Goal: Task Accomplishment & Management: Manage account settings

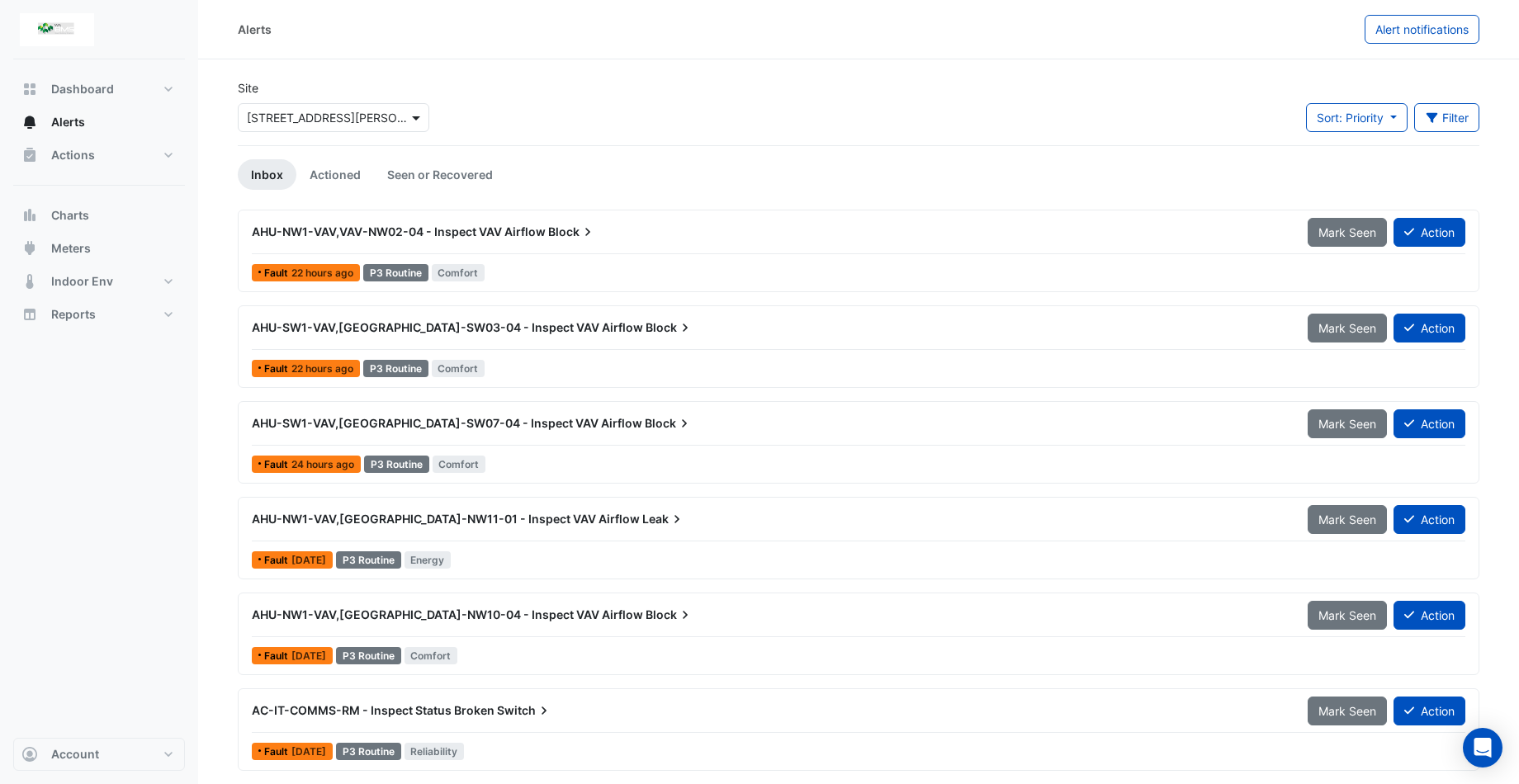
click at [412, 119] on span at bounding box center [418, 117] width 21 height 17
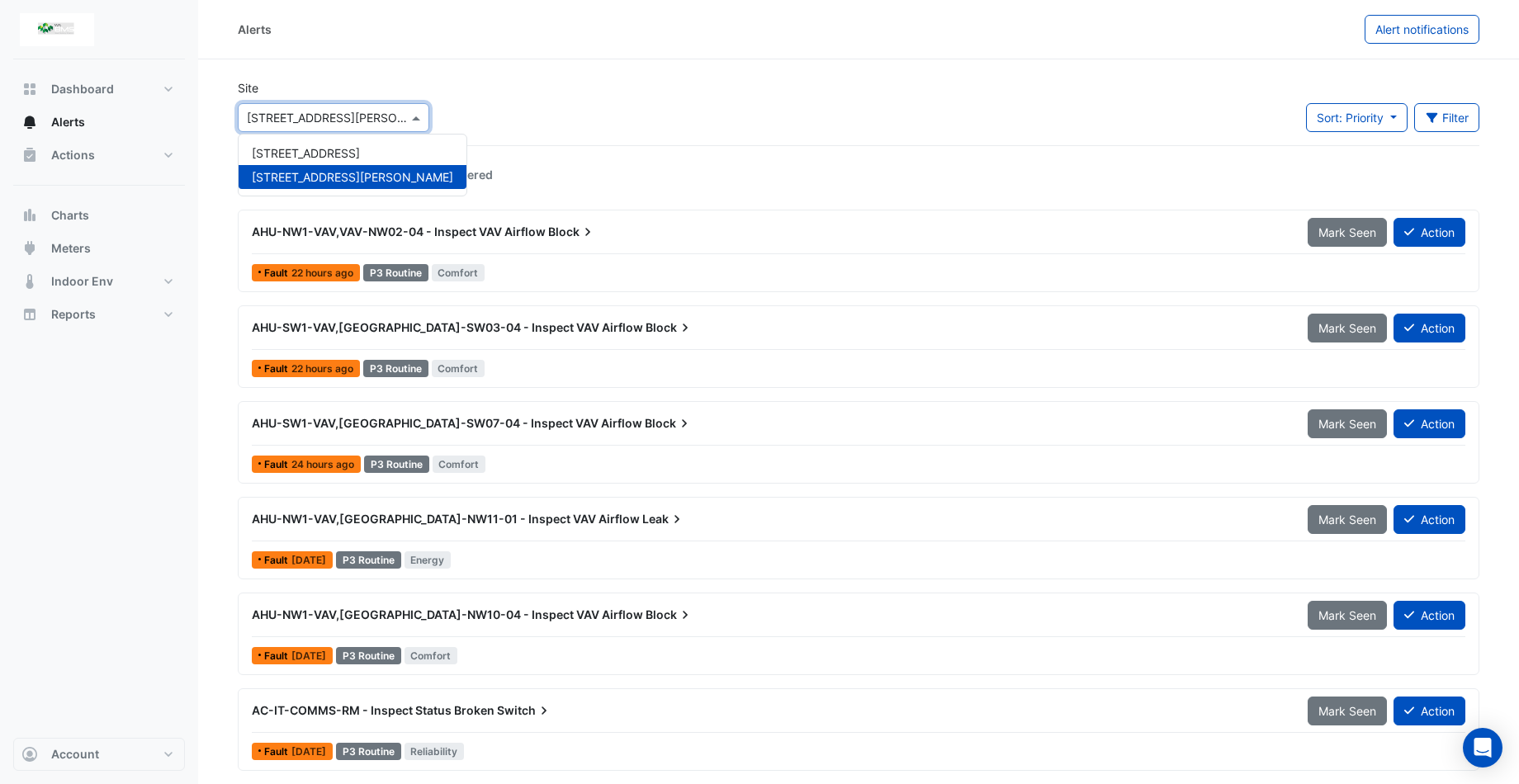
click at [499, 108] on div "Site Select a Site × [STREET_ADDRESS][PERSON_NAME] [STREET_ADDRESS] [STREET_ADD…" at bounding box center [859, 112] width 1262 height 66
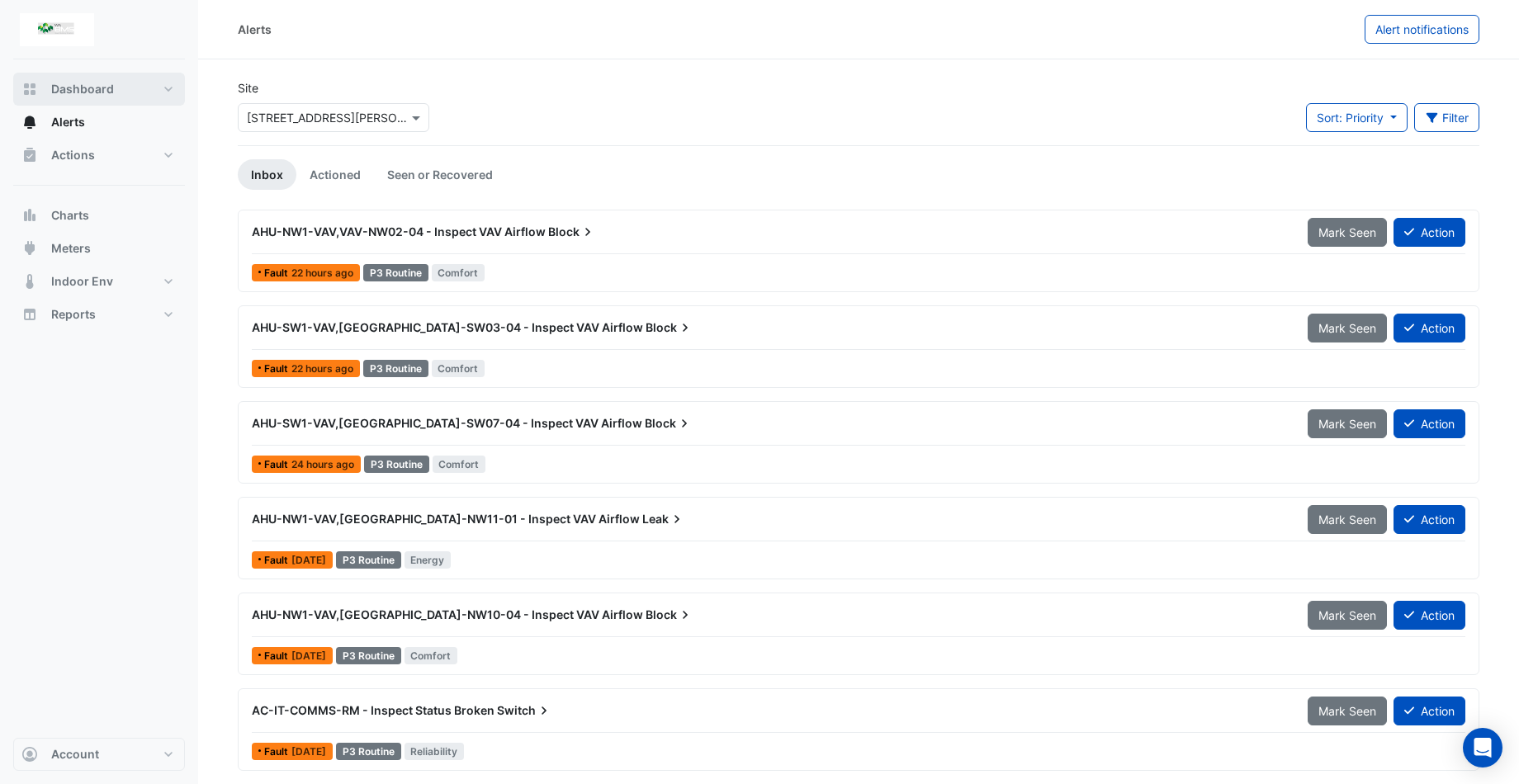
click at [166, 90] on button "Dashboard" at bounding box center [99, 88] width 172 height 33
select select "***"
click at [123, 153] on button "Actions" at bounding box center [99, 155] width 172 height 33
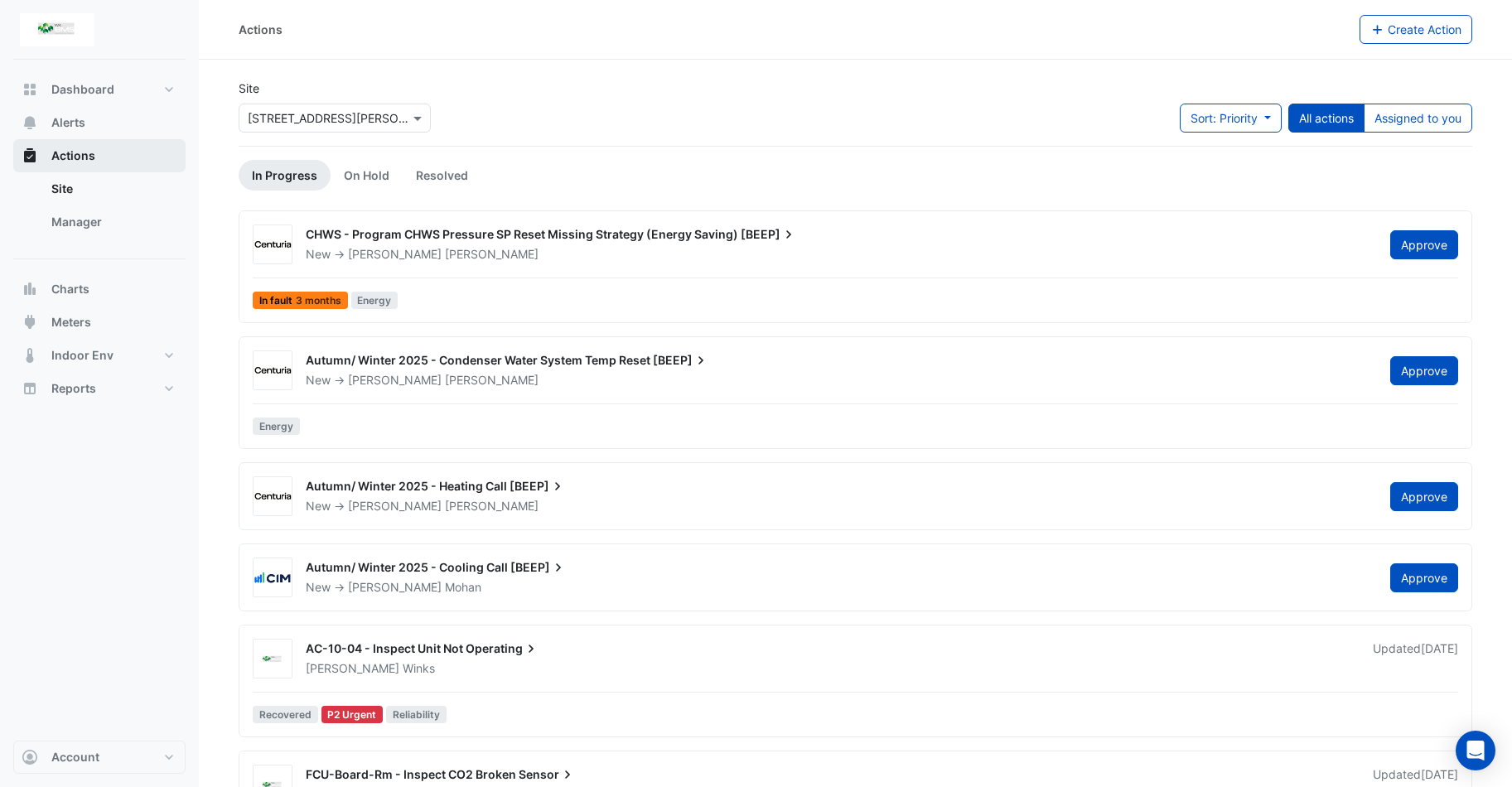
click at [123, 154] on button "Actions" at bounding box center [99, 156] width 173 height 33
click at [74, 118] on span "Alerts" at bounding box center [68, 123] width 34 height 17
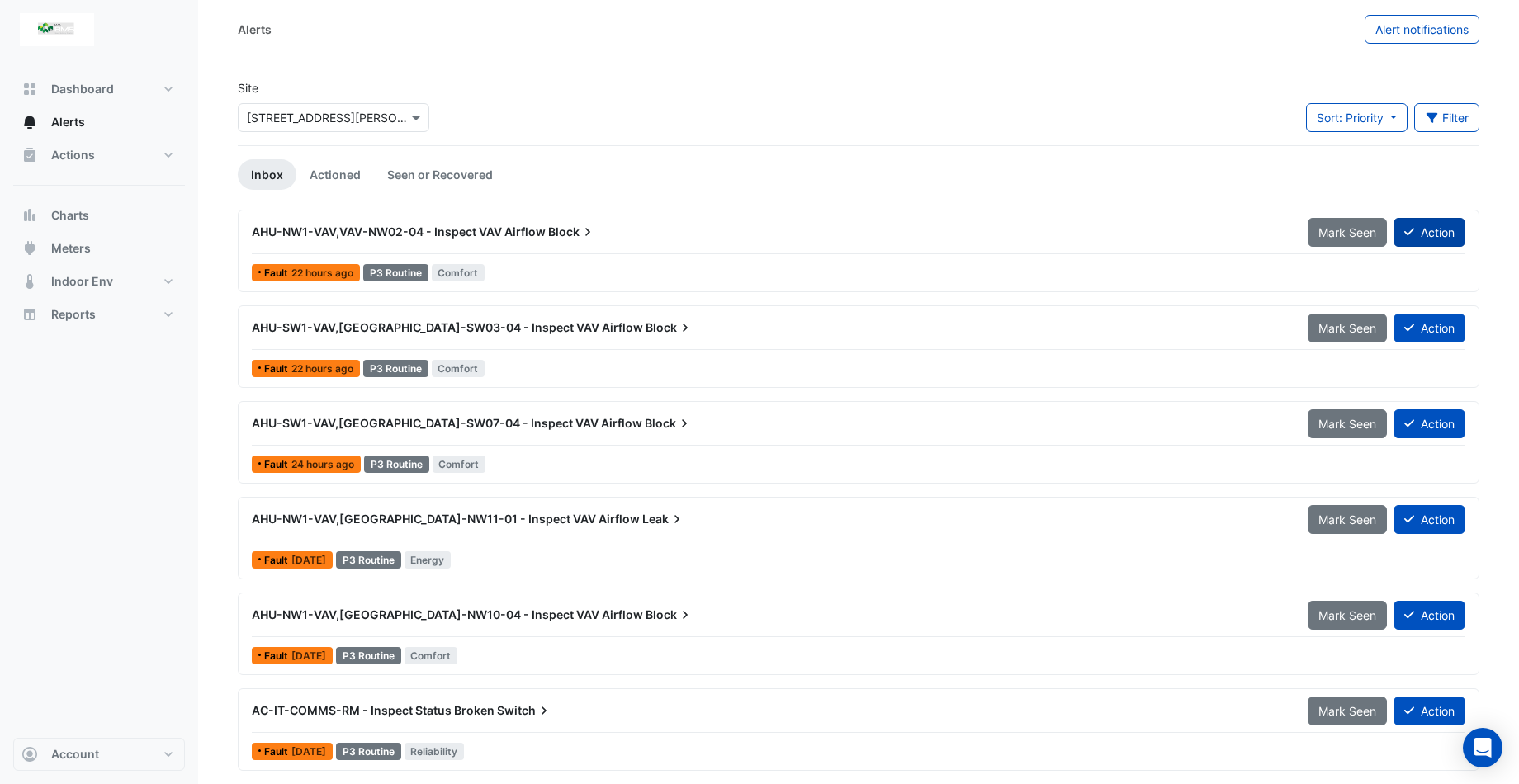
click at [1409, 228] on icon at bounding box center [1409, 232] width 10 height 11
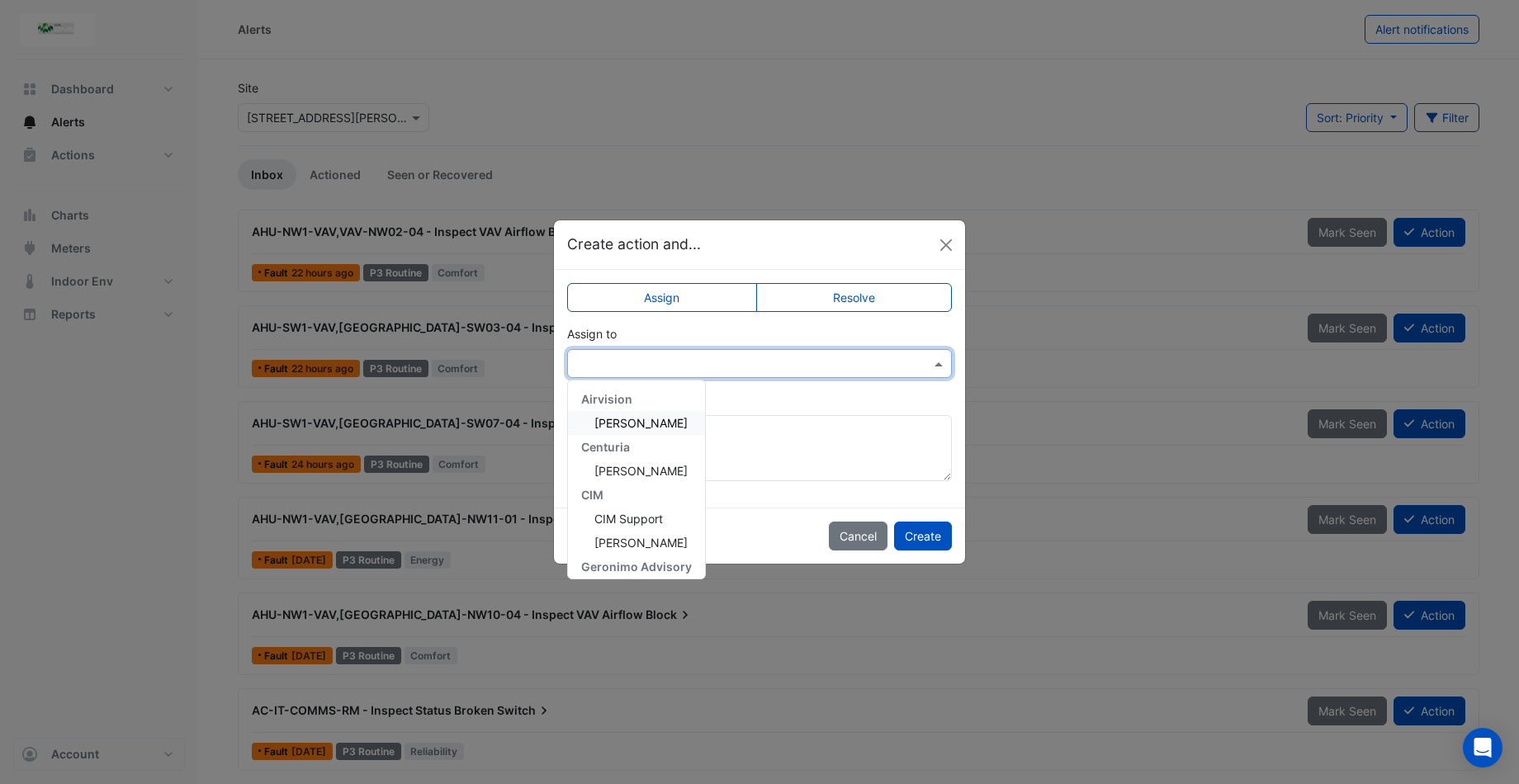
click at [940, 361] on span at bounding box center [940, 363] width 21 height 17
click at [659, 555] on div "[PERSON_NAME]" at bounding box center [637, 559] width 137 height 23
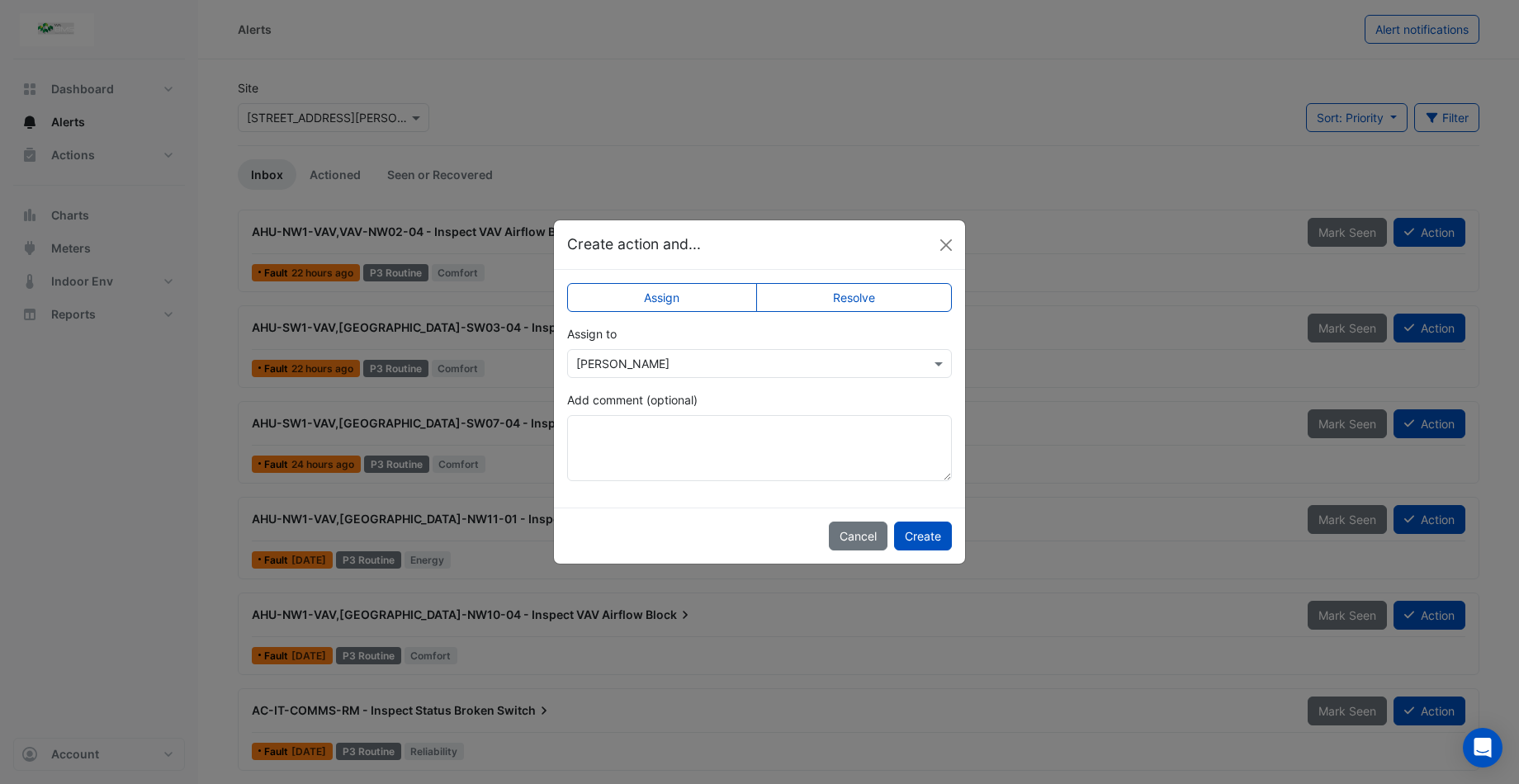
click at [863, 295] on label "Resolve" at bounding box center [854, 297] width 196 height 29
click at [922, 532] on button "Create" at bounding box center [923, 535] width 58 height 29
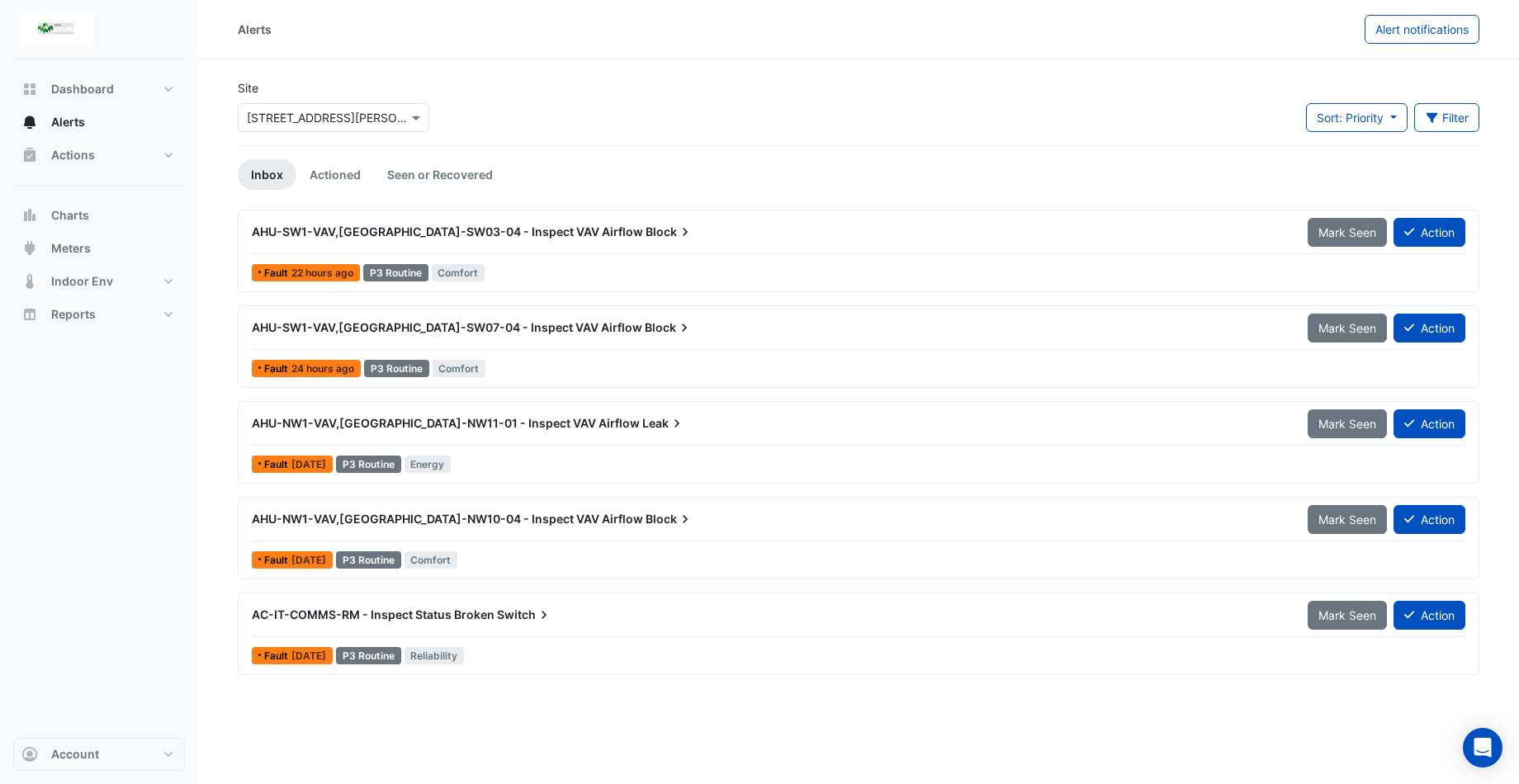
click at [462, 611] on span "AC-IT-COMMS-RM - Inspect Status Broken" at bounding box center [373, 614] width 242 height 14
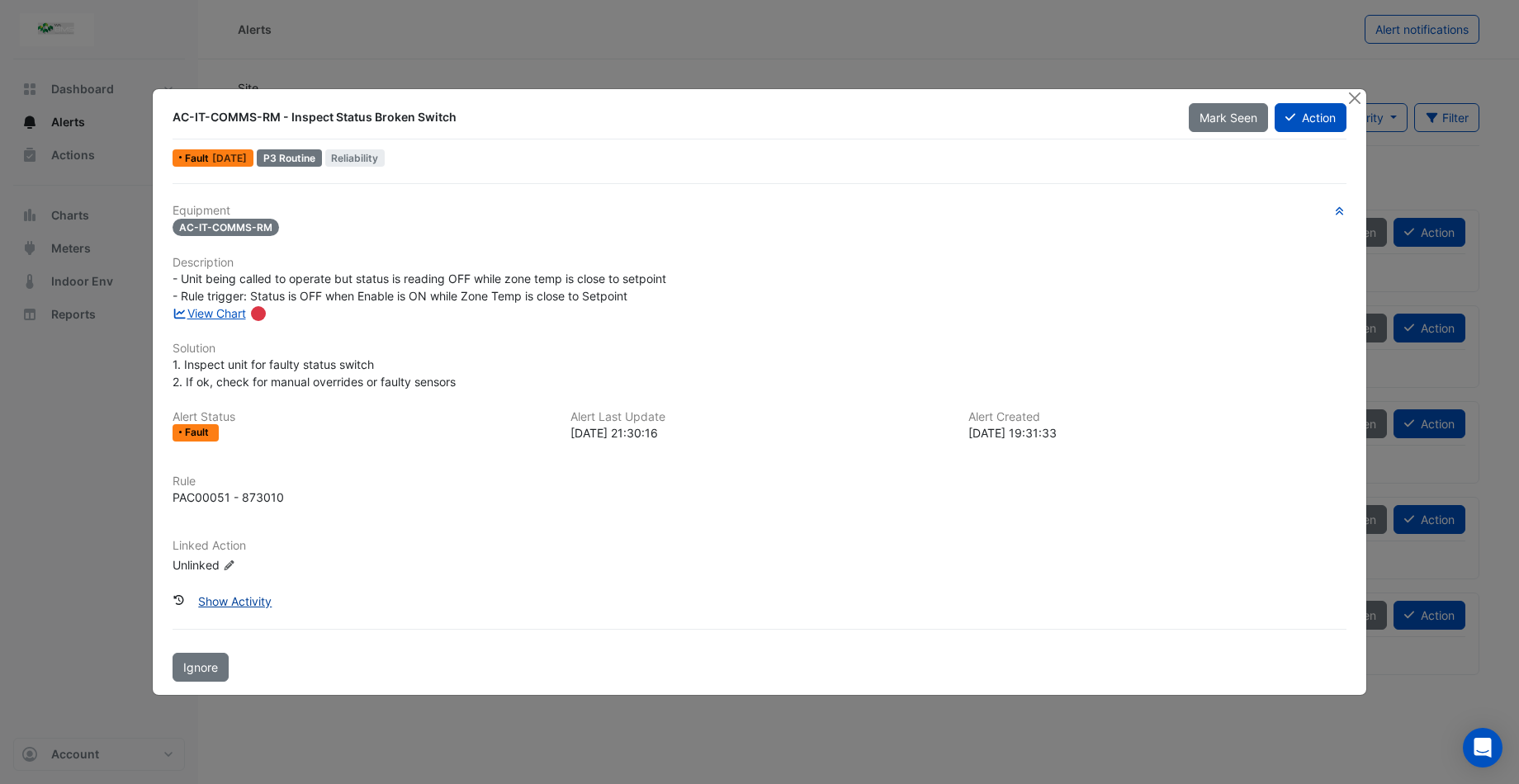
click at [245, 595] on button "Show Activity" at bounding box center [234, 601] width 95 height 29
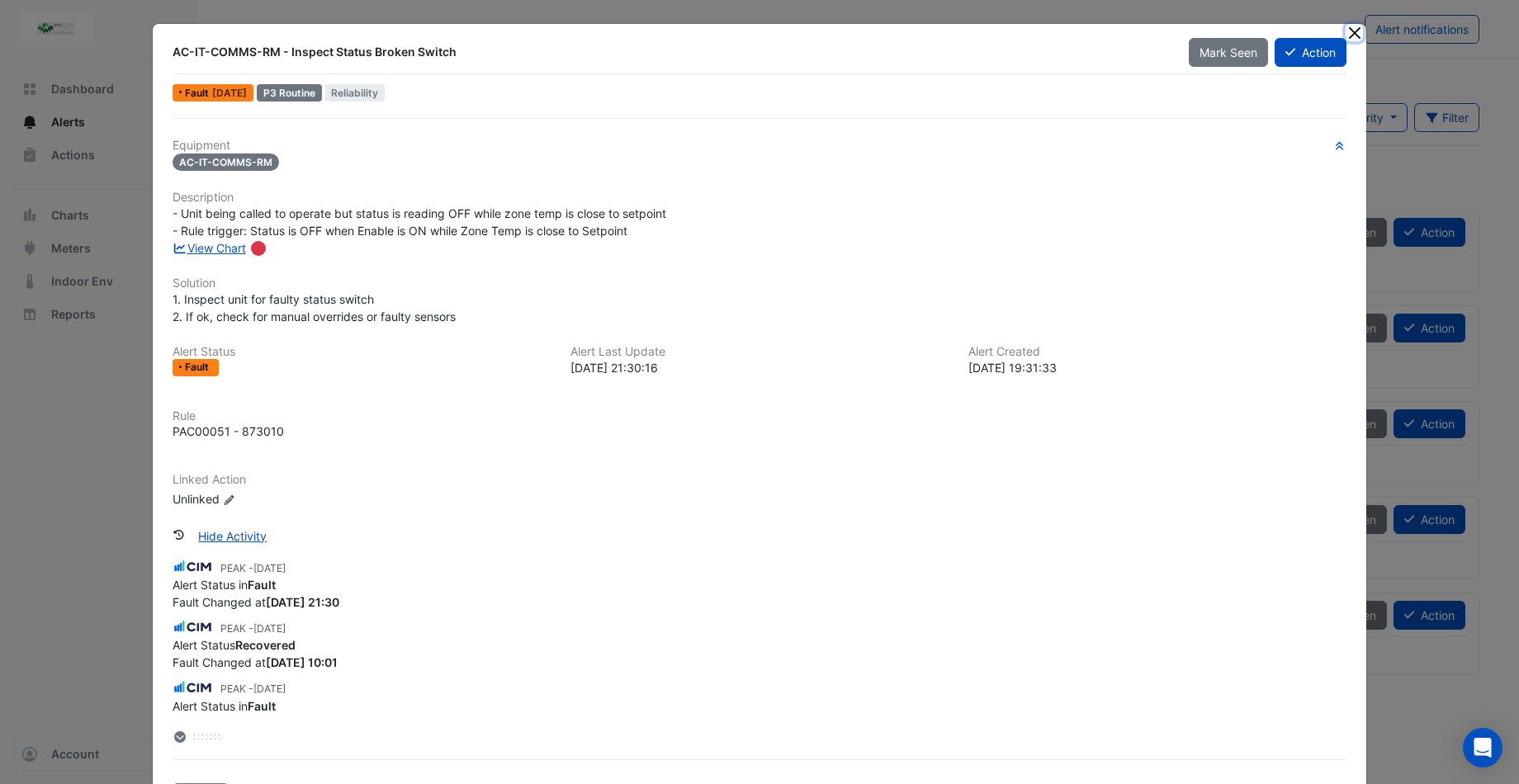
click at [1345, 35] on button "Close" at bounding box center [1354, 32] width 17 height 17
